Goal: Task Accomplishment & Management: Complete application form

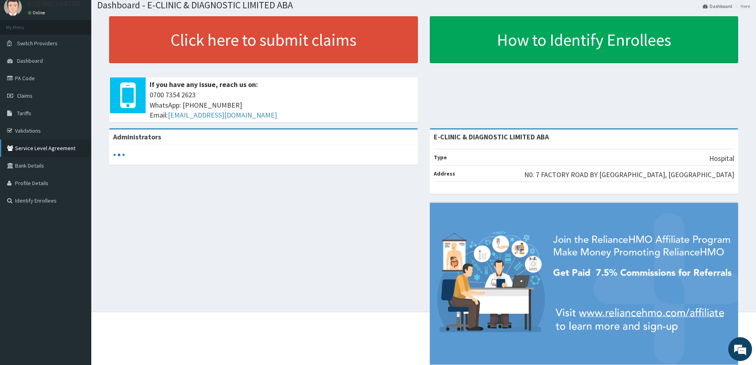
scroll to position [40, 0]
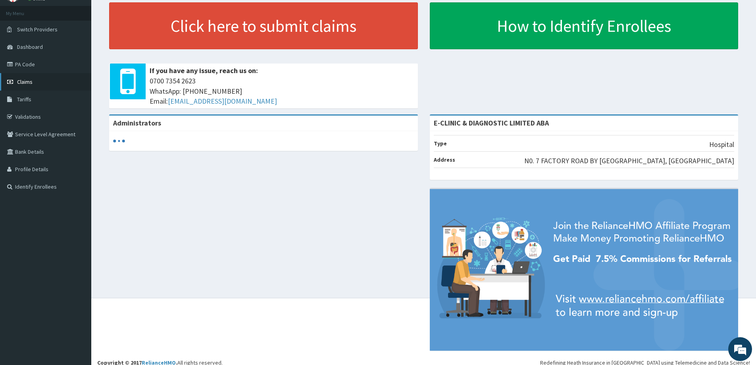
click at [27, 78] on span "Claims" at bounding box center [24, 81] width 15 height 7
click at [27, 78] on link "Claims" at bounding box center [45, 81] width 91 height 17
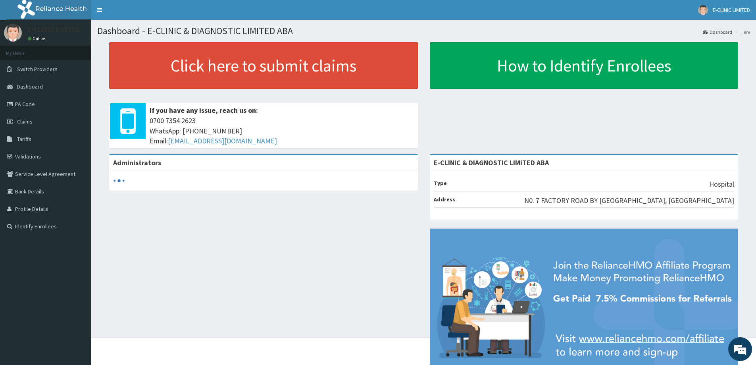
scroll to position [0, 0]
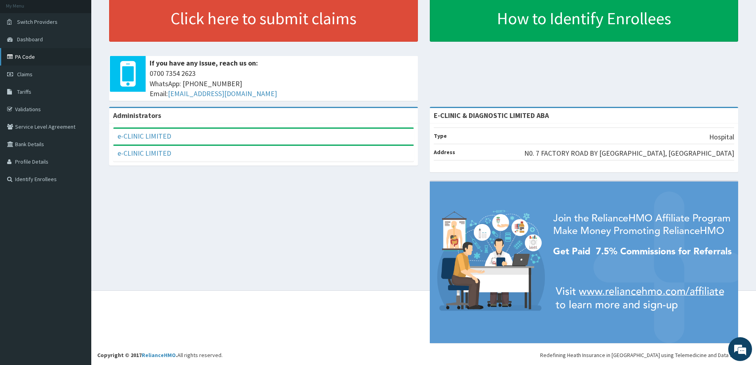
click at [33, 58] on link "PA Code" at bounding box center [45, 56] width 91 height 17
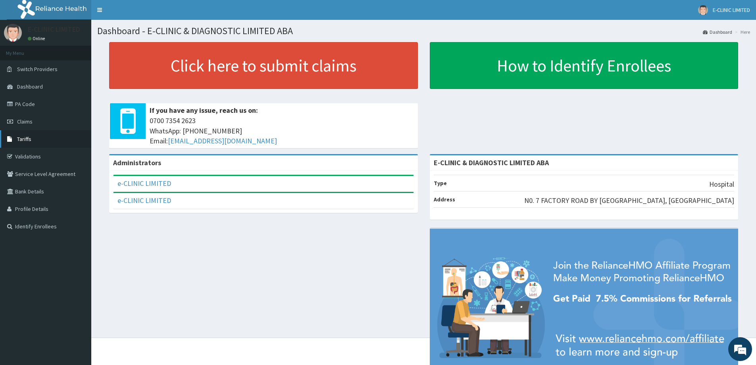
click at [31, 137] on span "Tariffs" at bounding box center [24, 138] width 14 height 7
click at [35, 122] on link "Claims" at bounding box center [45, 121] width 91 height 17
click at [25, 125] on link "Claims" at bounding box center [45, 121] width 91 height 17
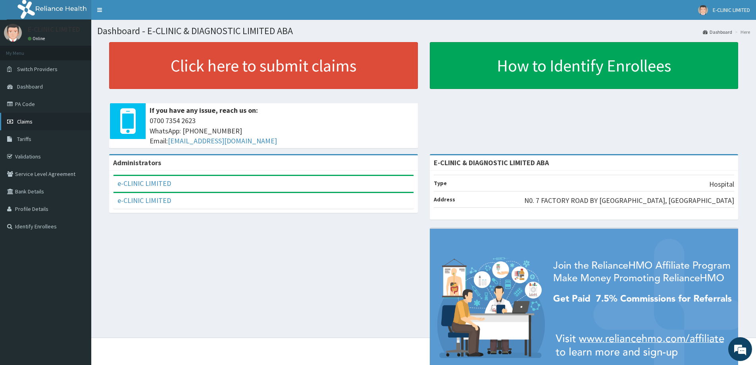
click at [25, 125] on link "Claims" at bounding box center [45, 121] width 91 height 17
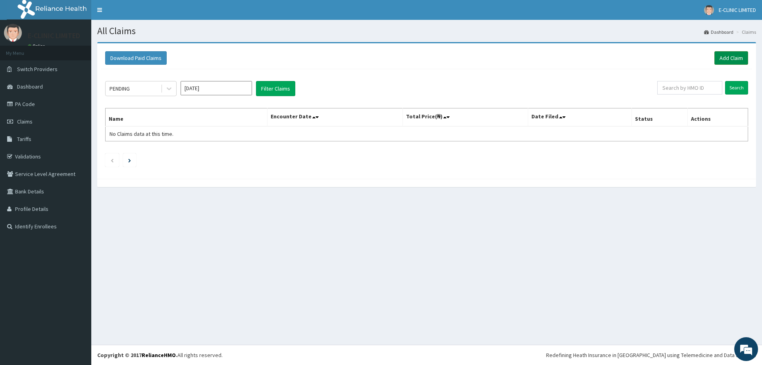
click at [723, 58] on link "Add Claim" at bounding box center [731, 57] width 34 height 13
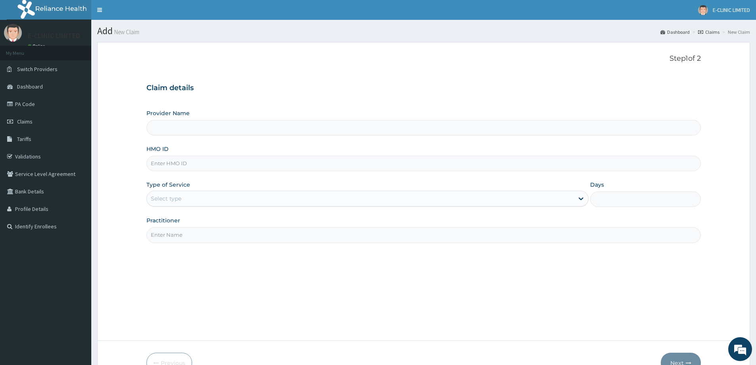
type input "E-CLINIC & DIAGNOSTIC LIMITED ABA"
click at [243, 158] on div "HMO ID" at bounding box center [423, 158] width 554 height 26
click at [242, 158] on input "HMO ID" at bounding box center [423, 163] width 554 height 15
type input "SFA/15331/A"
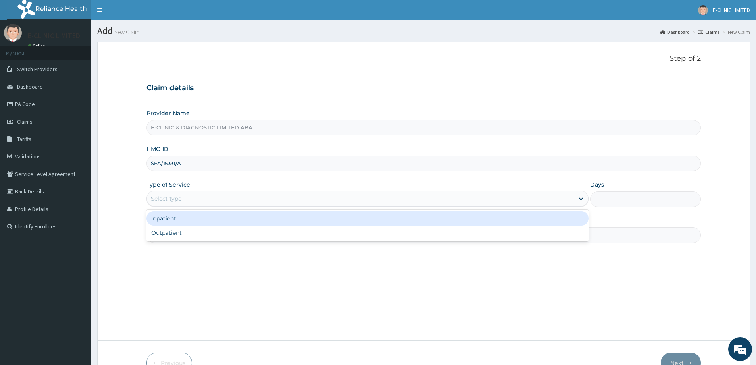
click at [192, 206] on div "Select type" at bounding box center [367, 198] width 442 height 16
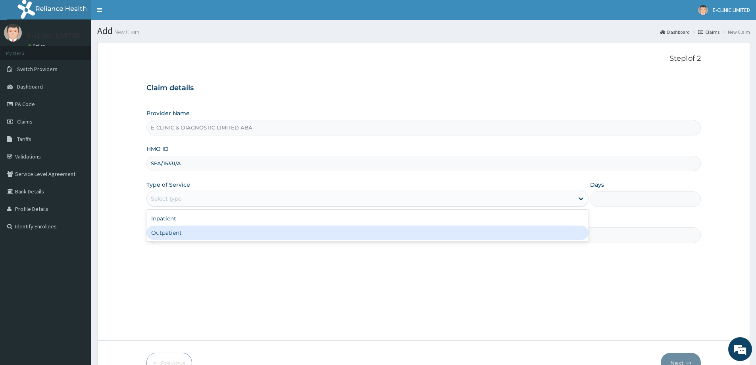
click at [175, 233] on div "Outpatient" at bounding box center [367, 232] width 442 height 14
type input "1"
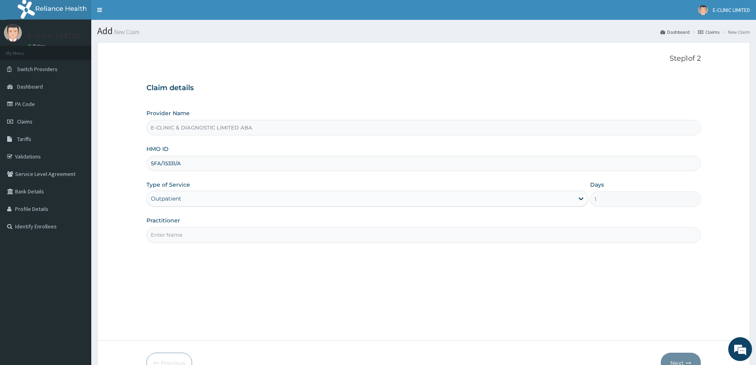
click at [175, 225] on div "Practitioner" at bounding box center [423, 229] width 554 height 26
click at [174, 230] on input "Practitioner" at bounding box center [423, 234] width 554 height 15
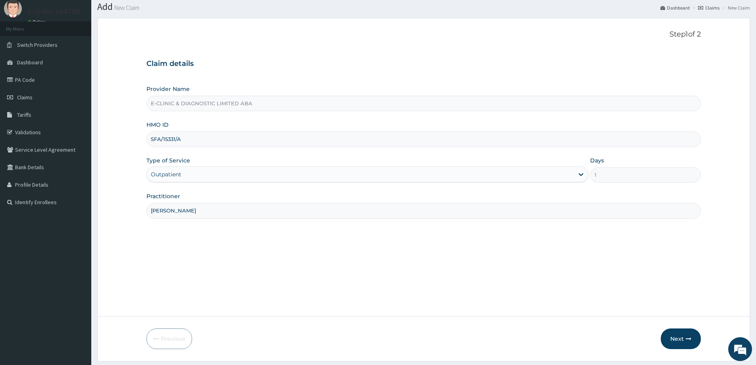
scroll to position [47, 0]
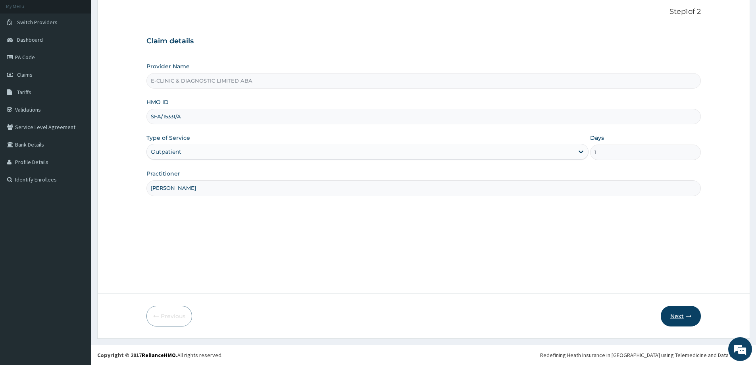
type input "DR. LEONARD"
click at [686, 314] on icon "button" at bounding box center [689, 316] width 6 height 6
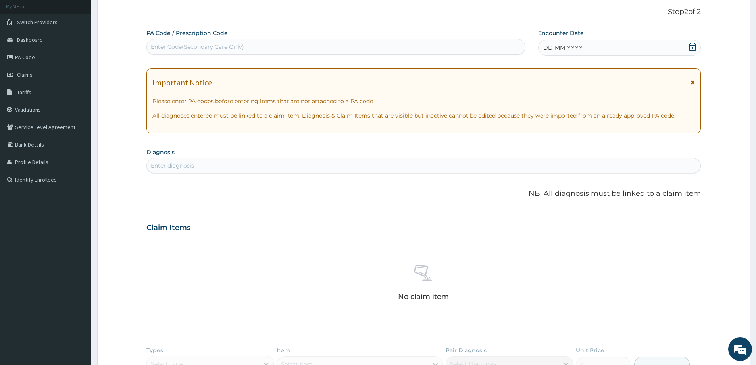
drag, startPoint x: 177, startPoint y: 168, endPoint x: 186, endPoint y: 165, distance: 9.8
click at [185, 165] on div "Enter diagnosis" at bounding box center [172, 165] width 43 height 8
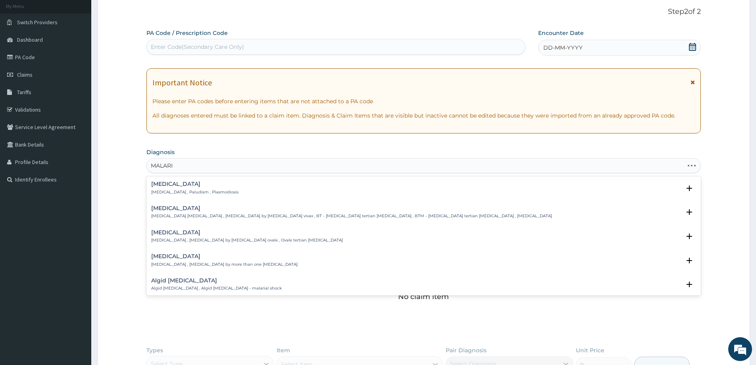
type input "MALARIA"
click at [183, 188] on div "Malaria Malaria , Paludism , Plasmodiosis" at bounding box center [194, 188] width 87 height 14
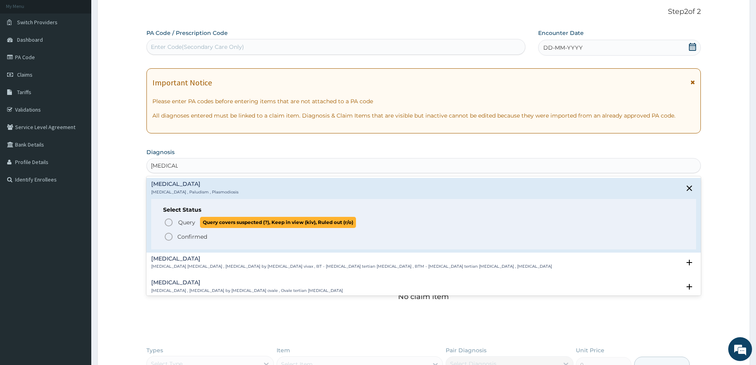
click at [171, 223] on icon "status option query" at bounding box center [169, 222] width 10 height 10
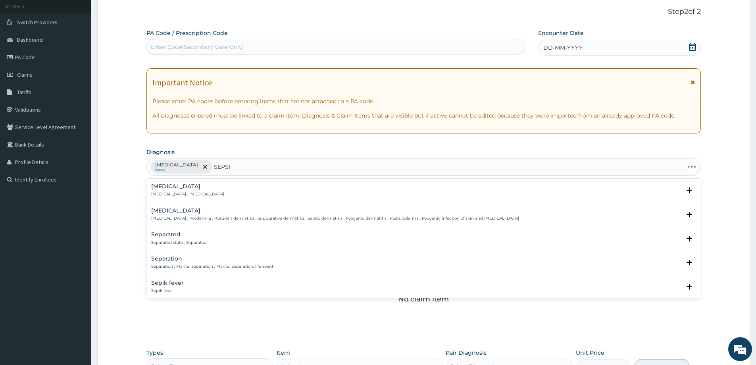
type input "SEPSIS"
click at [193, 190] on div "Sepsis Systemic infection , Sepsis" at bounding box center [187, 190] width 73 height 14
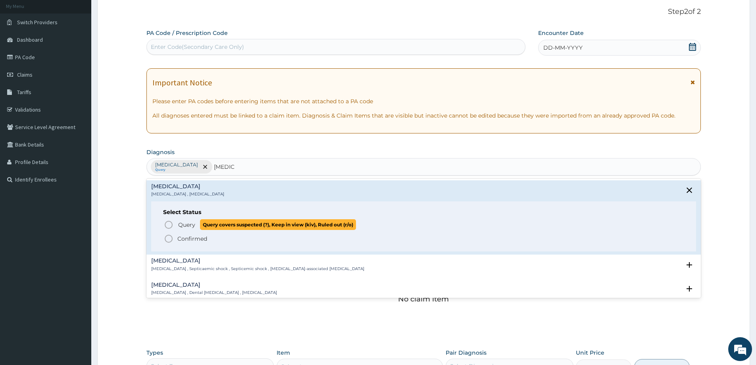
click at [167, 224] on icon "status option query" at bounding box center [169, 225] width 10 height 10
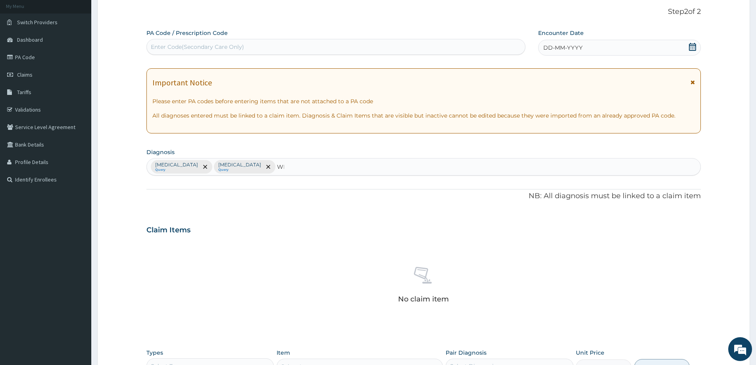
type input "W"
type input "TYPHOID"
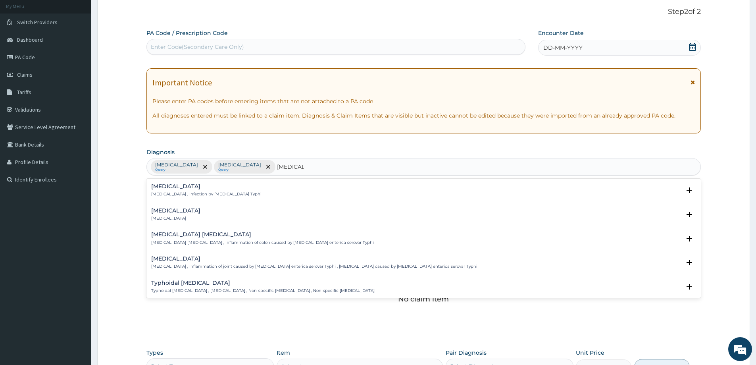
click at [226, 190] on div "Typhoid fever Typhoid fever , Infection by Salmonella Typhi" at bounding box center [206, 190] width 110 height 14
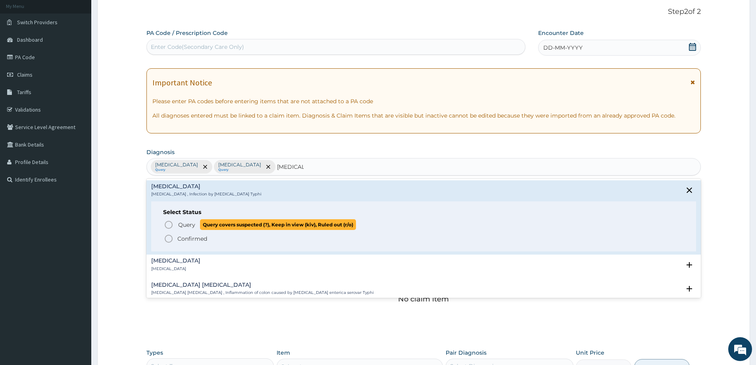
click at [164, 225] on icon "status option query" at bounding box center [169, 225] width 10 height 10
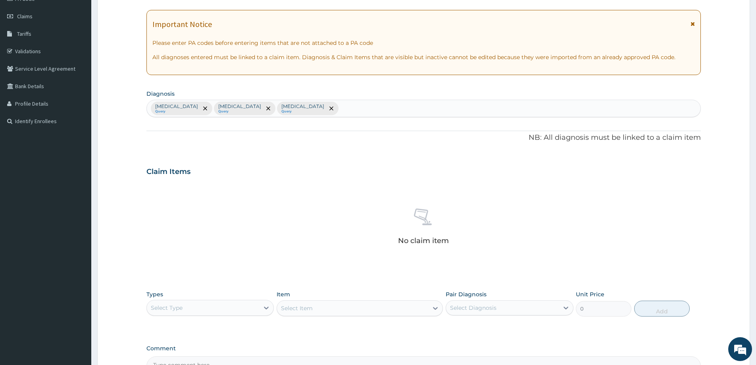
scroll to position [200, 0]
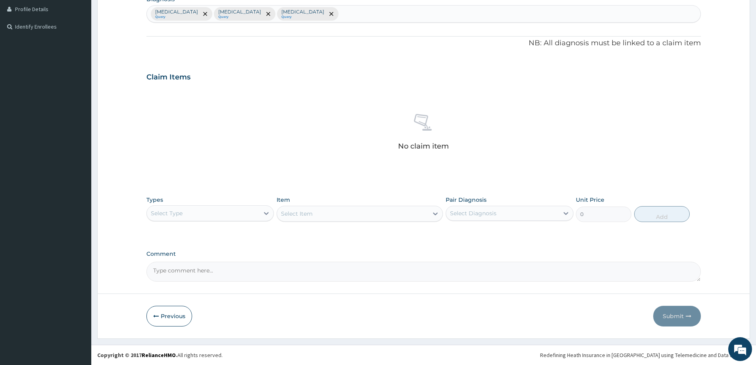
click at [183, 219] on div "Select Type" at bounding box center [203, 213] width 112 height 13
click at [159, 291] on div "Laboratory" at bounding box center [209, 290] width 127 height 14
click at [358, 214] on div "Select Item" at bounding box center [360, 214] width 166 height 16
click at [334, 221] on div "Item Select Item" at bounding box center [360, 209] width 166 height 26
click at [355, 217] on div "Select Item" at bounding box center [352, 213] width 151 height 13
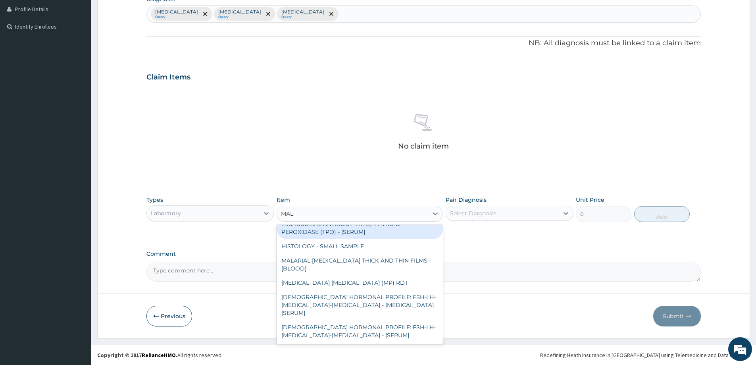
scroll to position [0, 0]
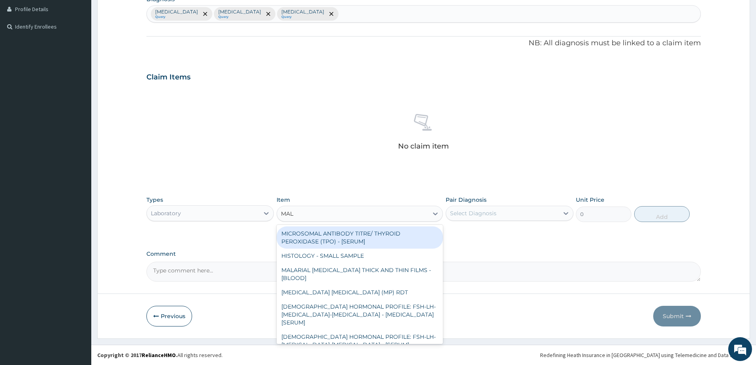
type input "MALA"
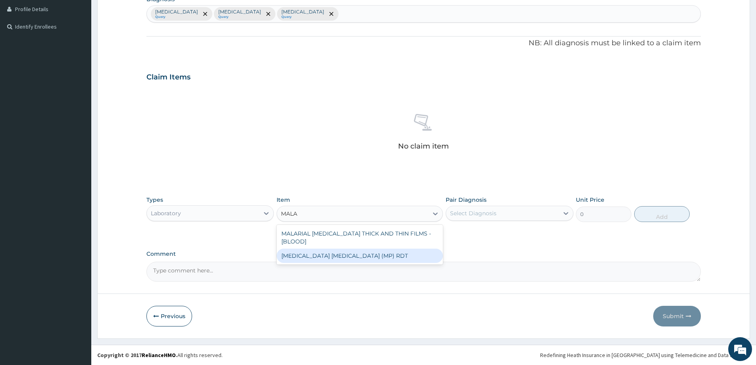
click at [364, 249] on div "MALARIA PARASITE (MP) RDT" at bounding box center [360, 255] width 166 height 14
type input "2000"
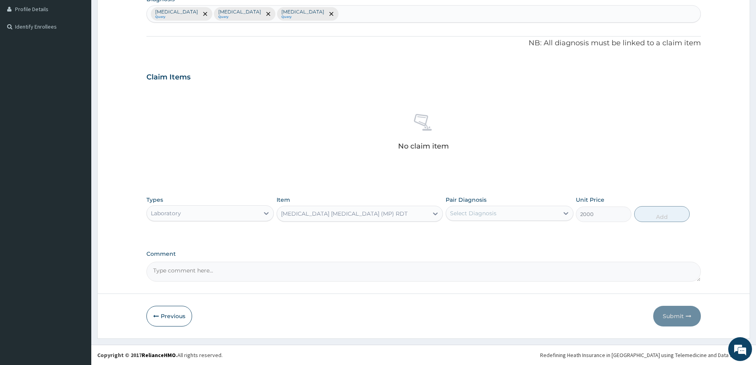
click at [538, 215] on div "Select Diagnosis" at bounding box center [502, 213] width 112 height 13
click at [461, 237] on div "Malaria" at bounding box center [509, 233] width 127 height 16
checkbox input "true"
click at [669, 216] on button "Add" at bounding box center [662, 214] width 56 height 16
type input "0"
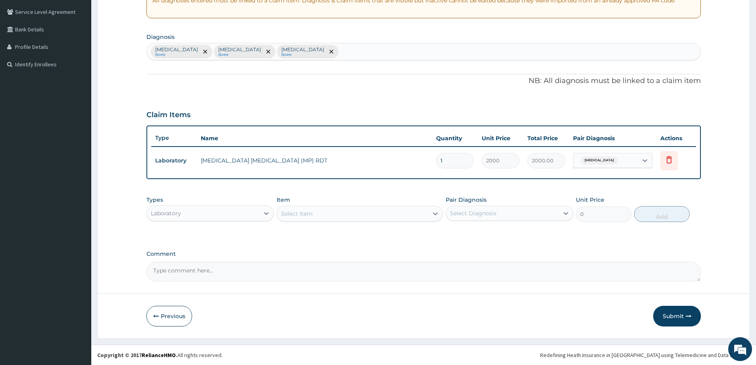
scroll to position [162, 0]
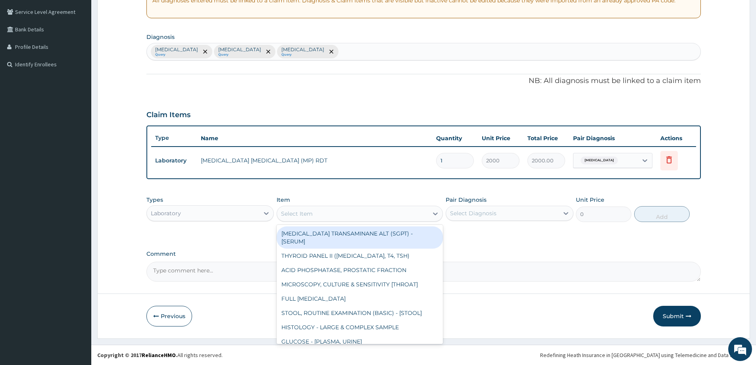
click at [335, 219] on div "Select Item" at bounding box center [352, 213] width 151 height 13
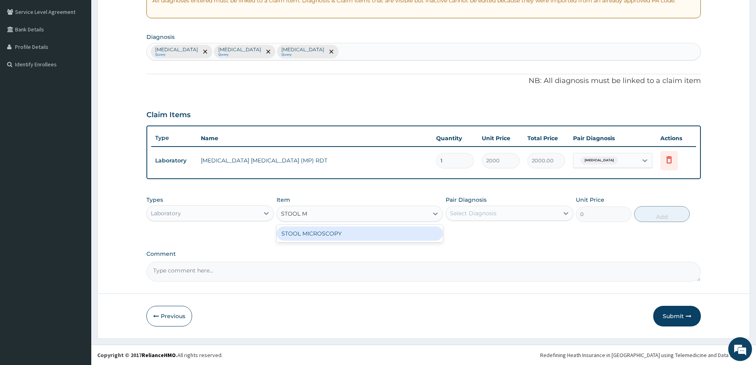
type input "STOOL"
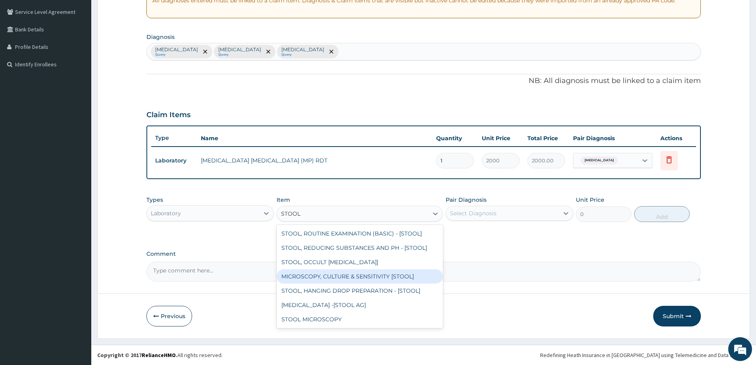
click at [314, 274] on div "MICROSCOPY, CULTURE & SENSITIVITY [STOOL]" at bounding box center [360, 276] width 166 height 14
type input "5000"
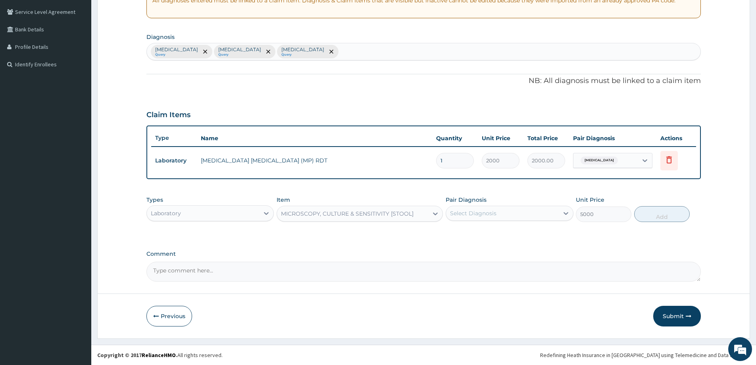
click at [483, 207] on div "Select Diagnosis" at bounding box center [502, 213] width 112 height 13
drag, startPoint x: 457, startPoint y: 265, endPoint x: 537, endPoint y: 256, distance: 80.2
click at [459, 264] on div "Typhoid fever" at bounding box center [509, 266] width 127 height 16
checkbox input "true"
click at [661, 219] on button "Add" at bounding box center [662, 214] width 56 height 16
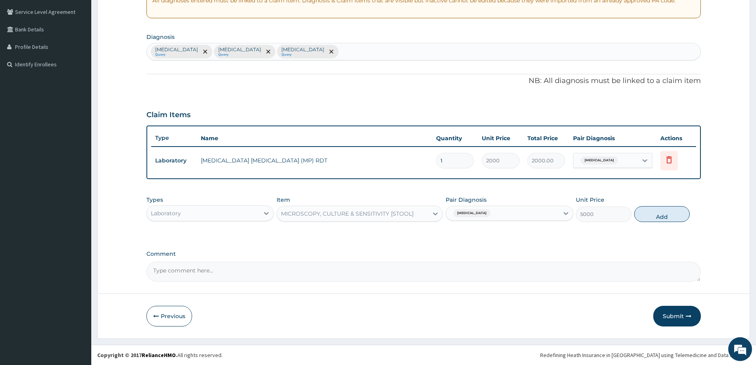
type input "0"
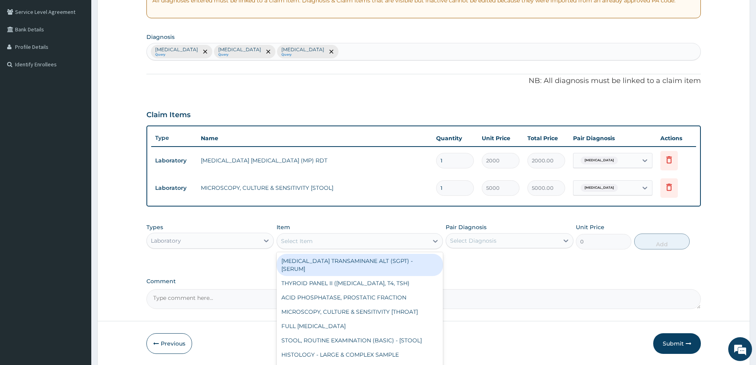
click at [344, 244] on div "Select Item" at bounding box center [352, 240] width 151 height 13
type input "BLOOD C"
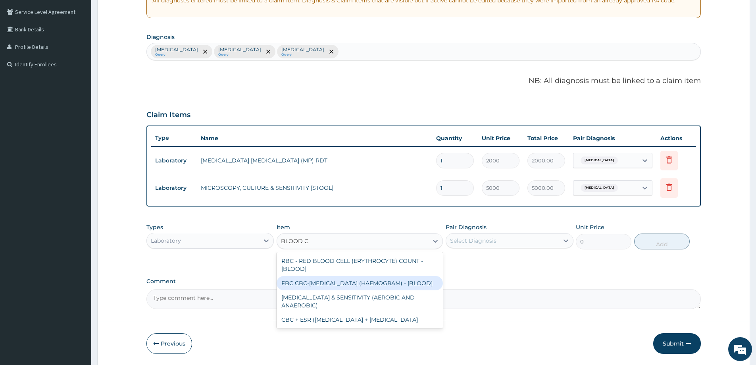
click at [315, 286] on div "FBC CBC-COMPLETE BLOOD COUNT (HAEMOGRAM) - [BLOOD]" at bounding box center [360, 283] width 166 height 14
type input "5000"
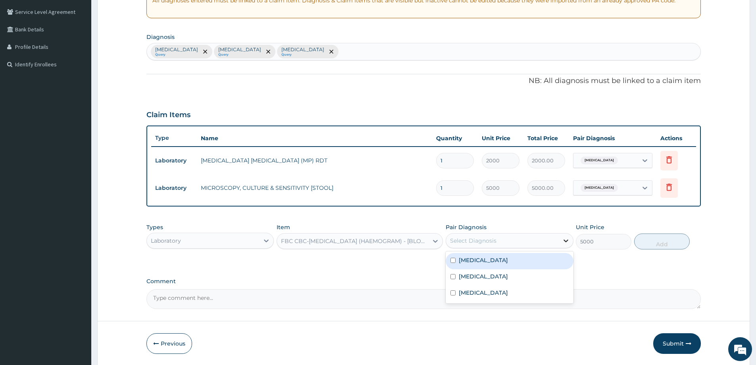
click at [566, 244] on icon at bounding box center [566, 240] width 8 height 8
click at [462, 279] on label "Sepsis" at bounding box center [483, 276] width 49 height 8
checkbox input "true"
click at [657, 239] on button "Add" at bounding box center [662, 241] width 56 height 16
type input "0"
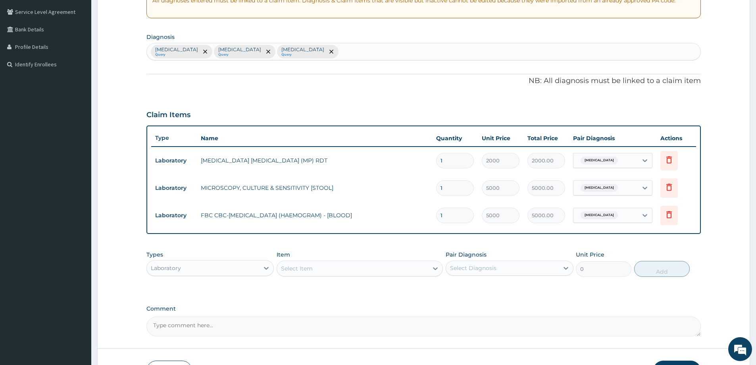
scroll to position [217, 0]
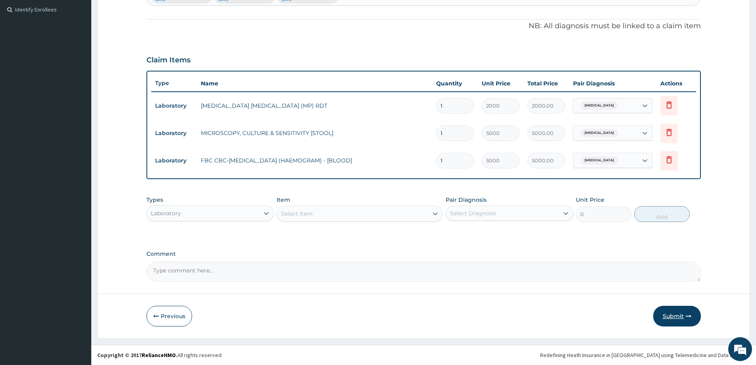
click at [666, 313] on button "Submit" at bounding box center [677, 316] width 48 height 21
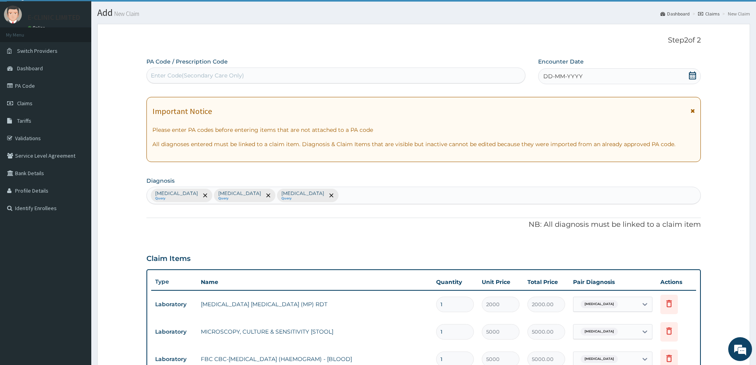
scroll to position [0, 0]
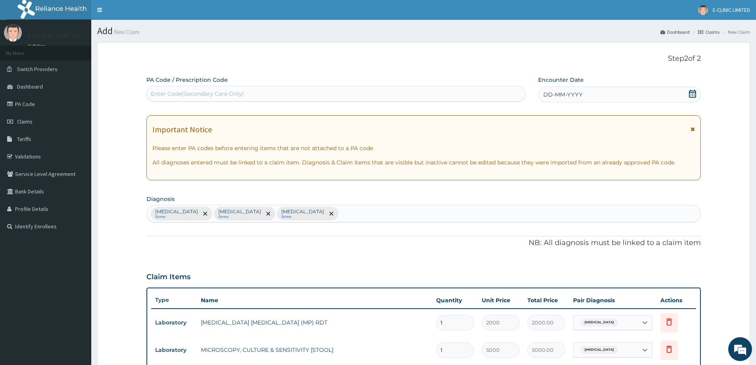
click at [666, 94] on div "DD-MM-YYYY" at bounding box center [619, 94] width 162 height 16
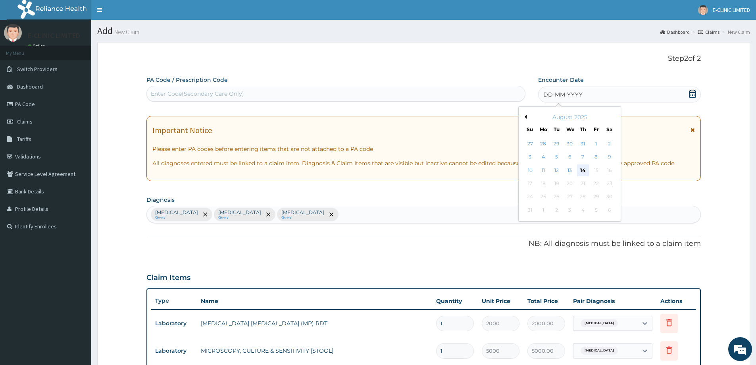
click at [583, 171] on div "14" at bounding box center [583, 170] width 12 height 12
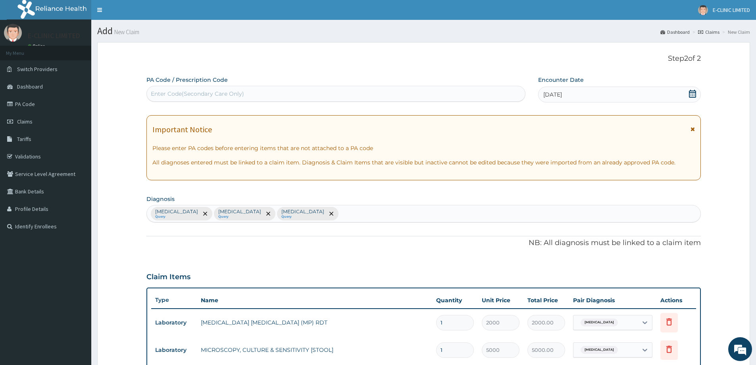
click at [279, 90] on div "Enter Code(Secondary Care Only)" at bounding box center [336, 93] width 378 height 13
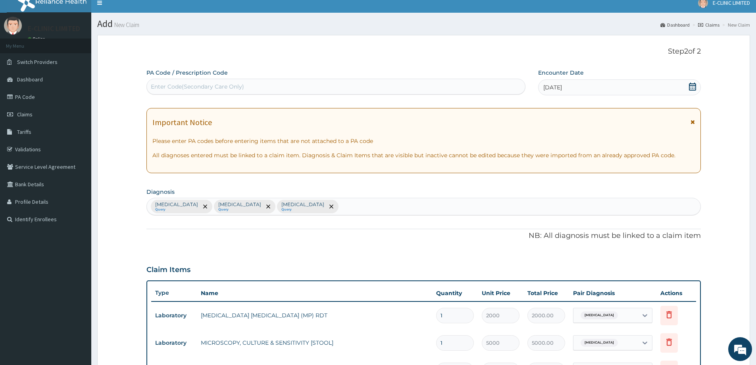
scroll to position [217, 0]
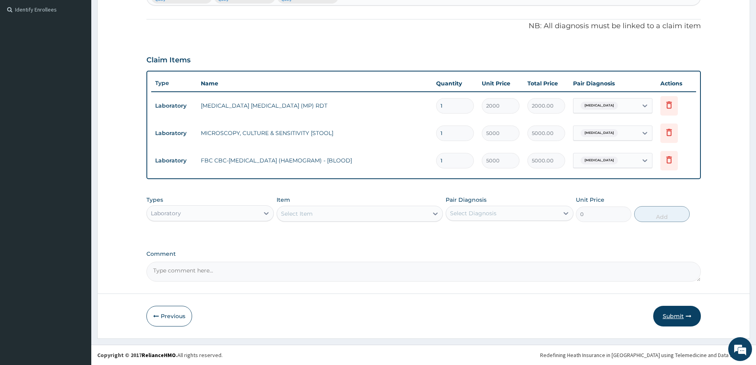
click at [681, 315] on button "Submit" at bounding box center [677, 316] width 48 height 21
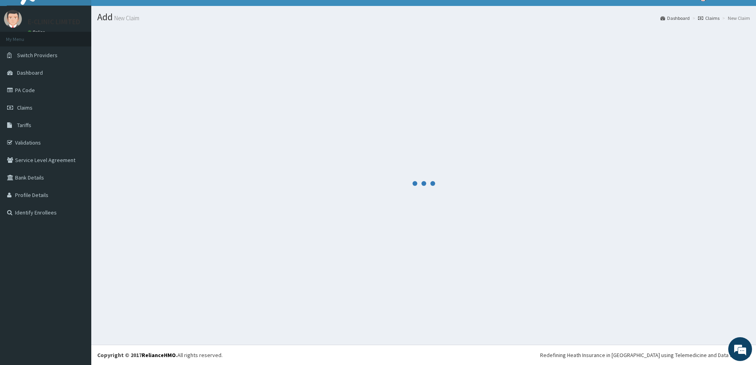
scroll to position [0, 0]
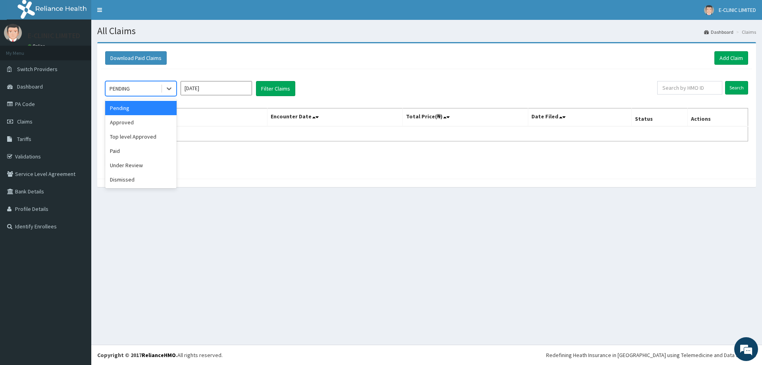
click at [161, 85] on span at bounding box center [161, 89] width 0 height 8
click at [118, 123] on div "Approved" at bounding box center [140, 122] width 71 height 14
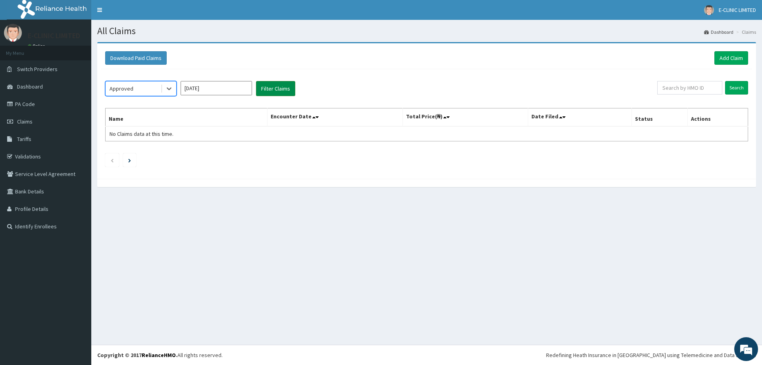
click at [262, 91] on button "Filter Claims" at bounding box center [275, 88] width 39 height 15
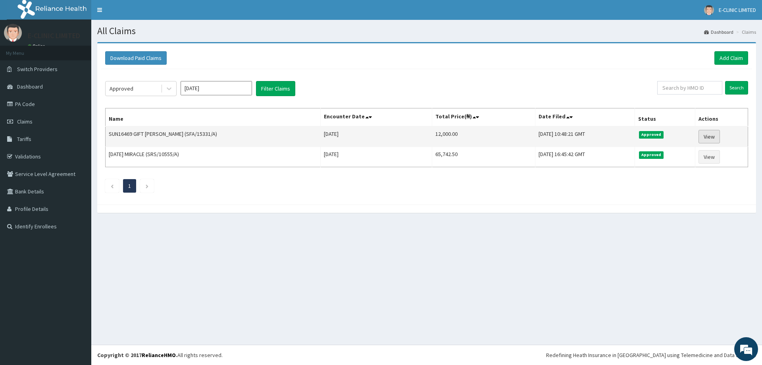
click at [706, 131] on link "View" at bounding box center [708, 136] width 21 height 13
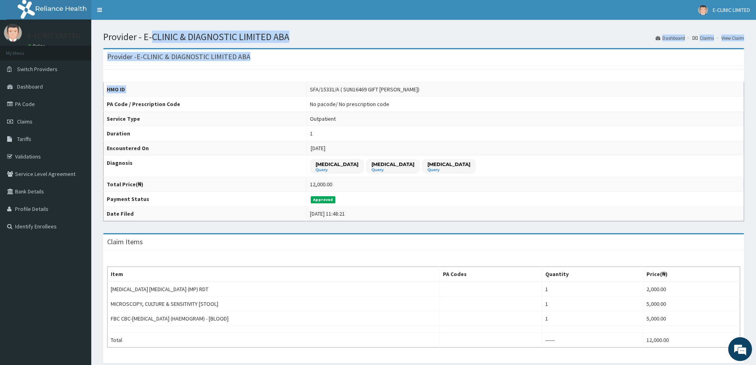
drag, startPoint x: 641, startPoint y: 138, endPoint x: 761, endPoint y: 185, distance: 129.3
click at [755, 177] on html "R EL Toggle navigation E-CLINIC LIMITED E-CLINIC LIMITED - abia.hospitalmanager…" at bounding box center [378, 242] width 756 height 484
click at [247, 125] on th "Service Type" at bounding box center [205, 118] width 203 height 15
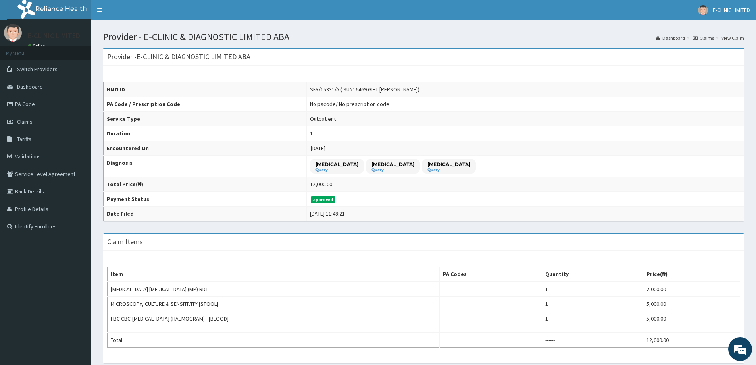
click at [332, 182] on div "12,000.00" at bounding box center [321, 184] width 22 height 8
click at [544, 134] on td "1" at bounding box center [524, 133] width 437 height 15
click at [593, 141] on td "2025-08-14" at bounding box center [524, 148] width 437 height 15
click at [44, 102] on link "PA Code" at bounding box center [45, 103] width 91 height 17
click at [25, 119] on span "Claims" at bounding box center [24, 121] width 15 height 7
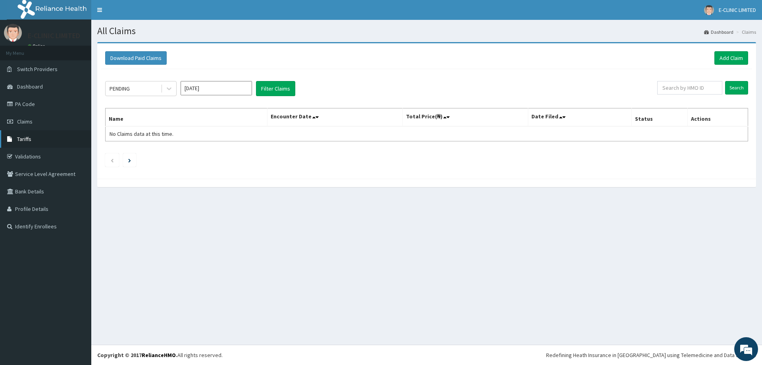
click at [12, 140] on icon at bounding box center [11, 139] width 8 height 6
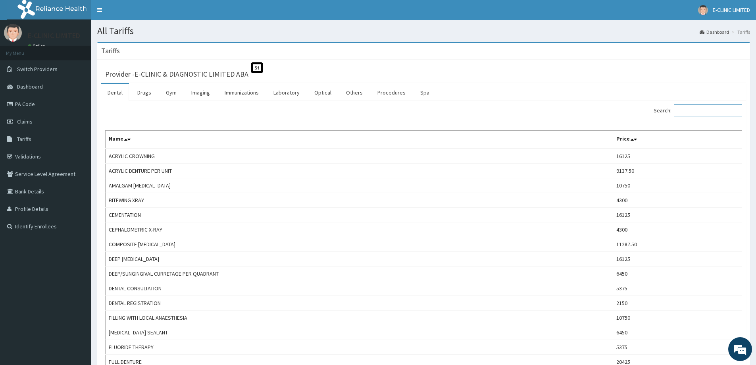
click at [695, 110] on input "Search:" at bounding box center [708, 110] width 68 height 12
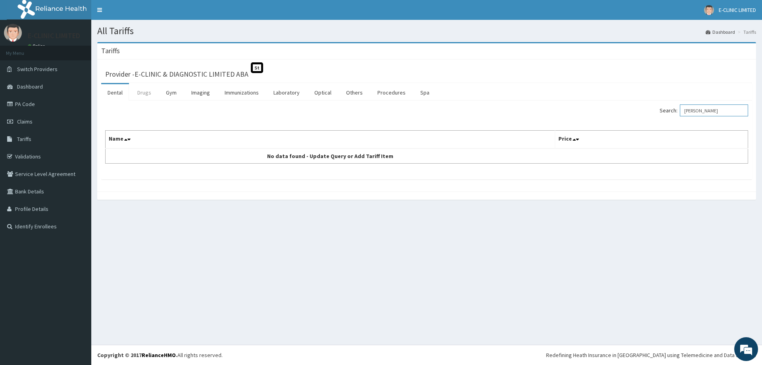
type input "[PERSON_NAME]"
click at [139, 93] on link "Drugs" at bounding box center [144, 92] width 27 height 17
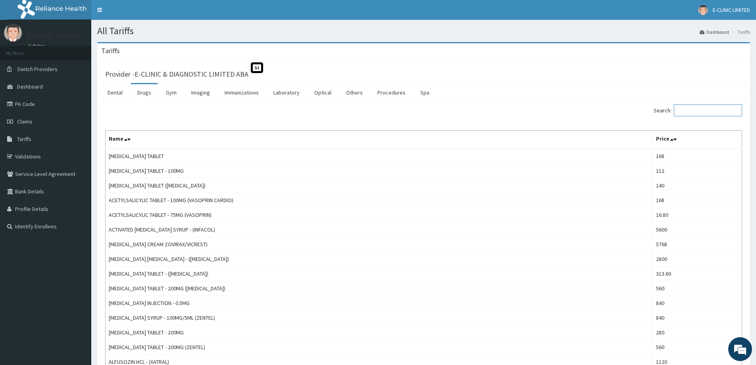
click at [691, 113] on input "Search:" at bounding box center [708, 110] width 68 height 12
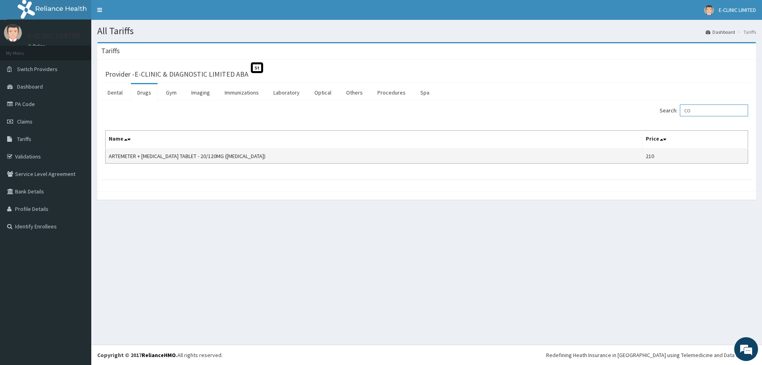
type input "C"
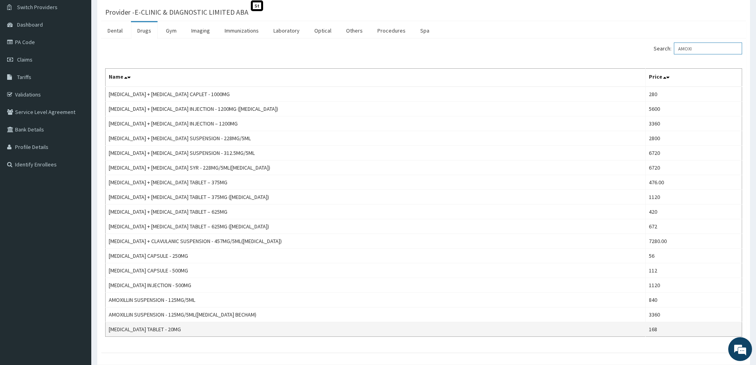
scroll to position [79, 0]
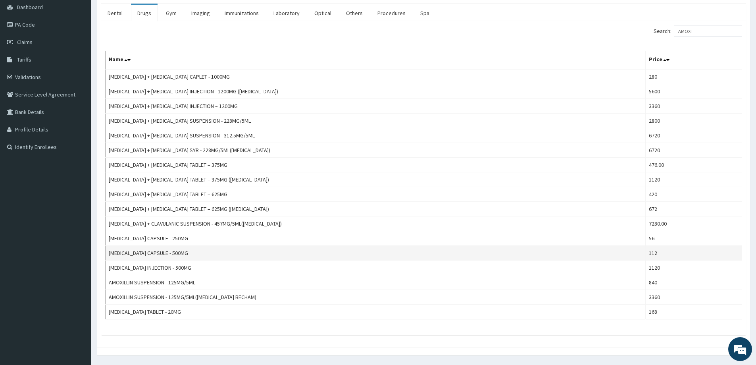
click at [181, 256] on td "[MEDICAL_DATA] CAPSULE - 500MG" at bounding box center [376, 253] width 540 height 15
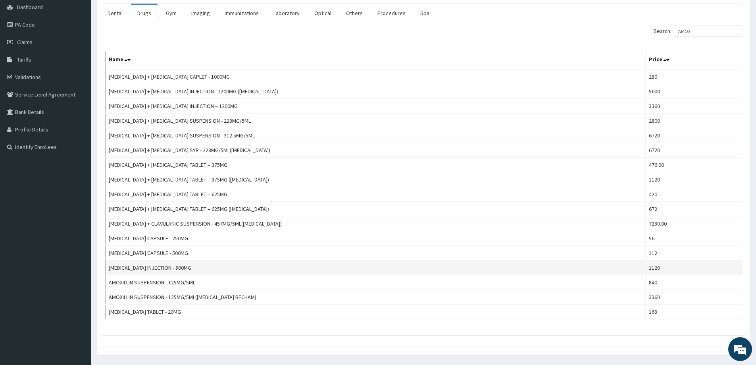
click at [280, 270] on td "[MEDICAL_DATA] INJECTION - 500MG" at bounding box center [376, 267] width 540 height 15
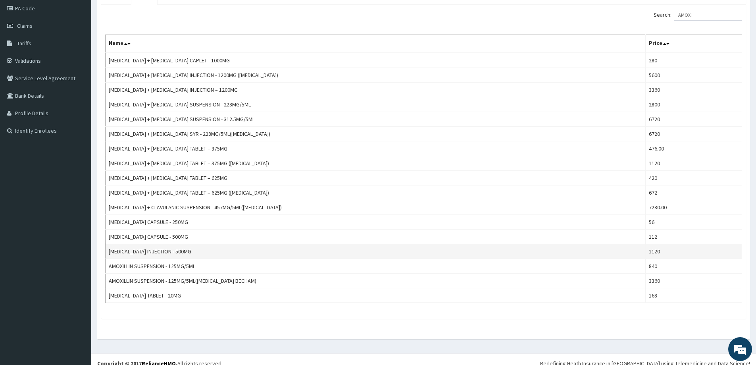
scroll to position [104, 0]
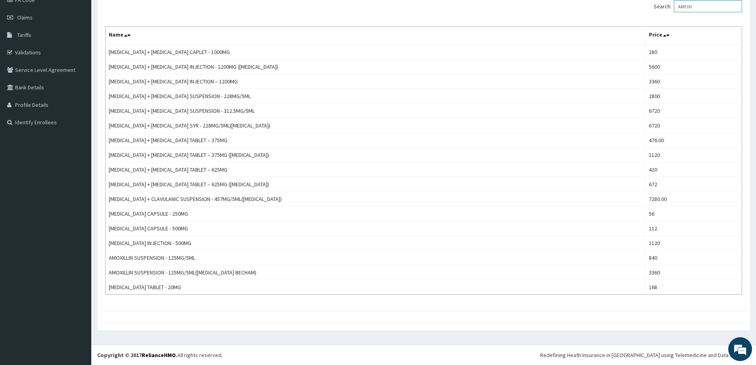
click at [703, 3] on input "AMOXI" at bounding box center [708, 6] width 68 height 12
type input "A"
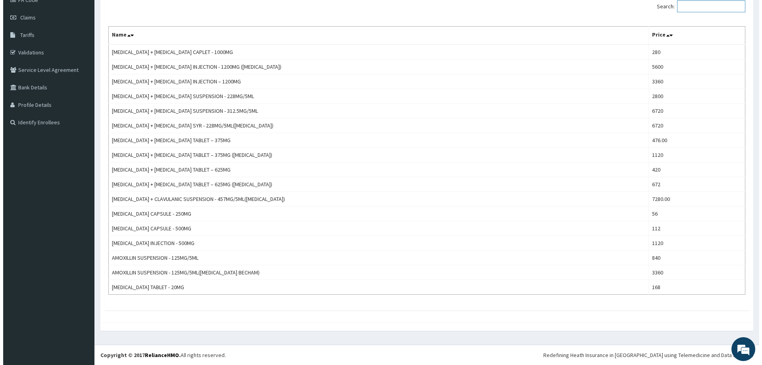
scroll to position [0, 0]
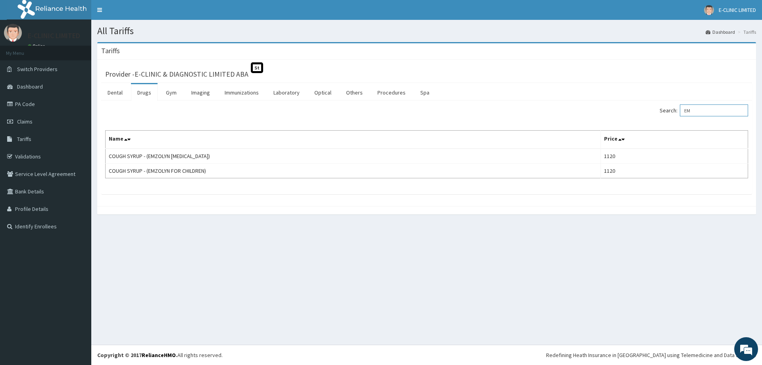
type input "E"
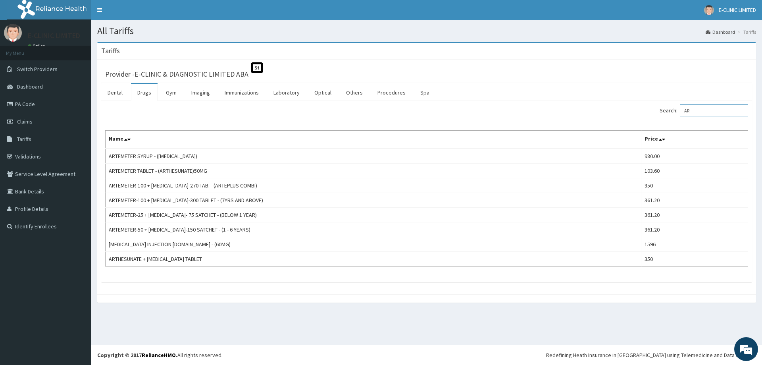
type input "A"
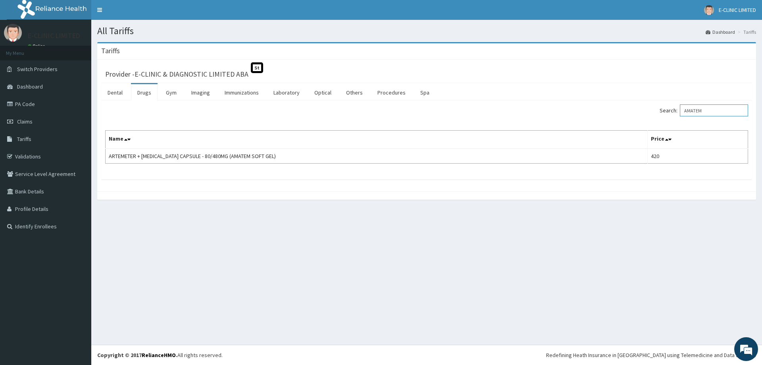
type input "AMATEM"
click at [37, 105] on link "PA Code" at bounding box center [45, 103] width 91 height 17
